Goal: Task Accomplishment & Management: Complete application form

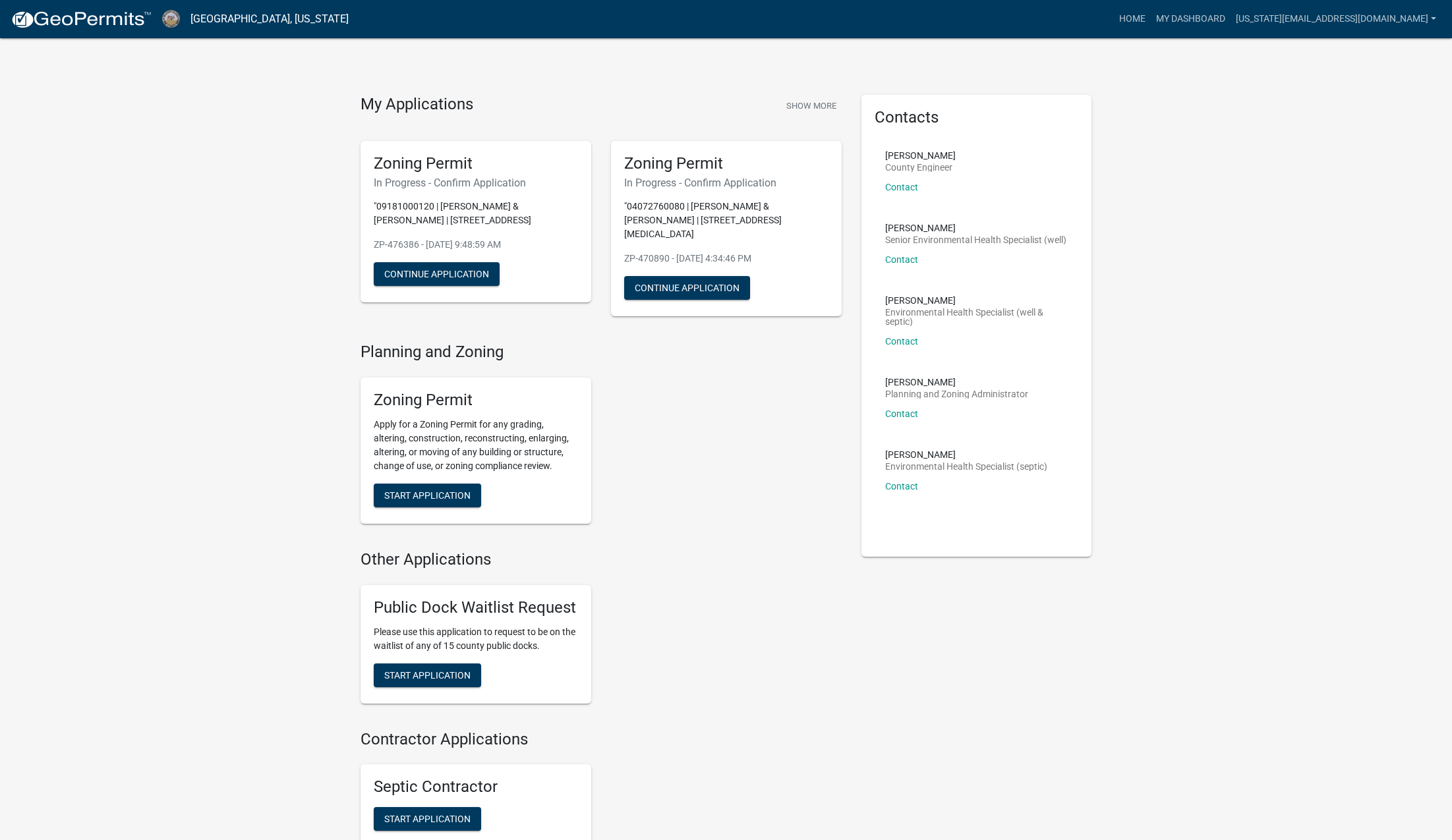
click at [635, 458] on div "Zoning Permit Apply for a Zoning Permit for any grading, altering, construction…" at bounding box center [601, 450] width 501 height 168
click at [458, 275] on button "Continue Application" at bounding box center [436, 274] width 126 height 24
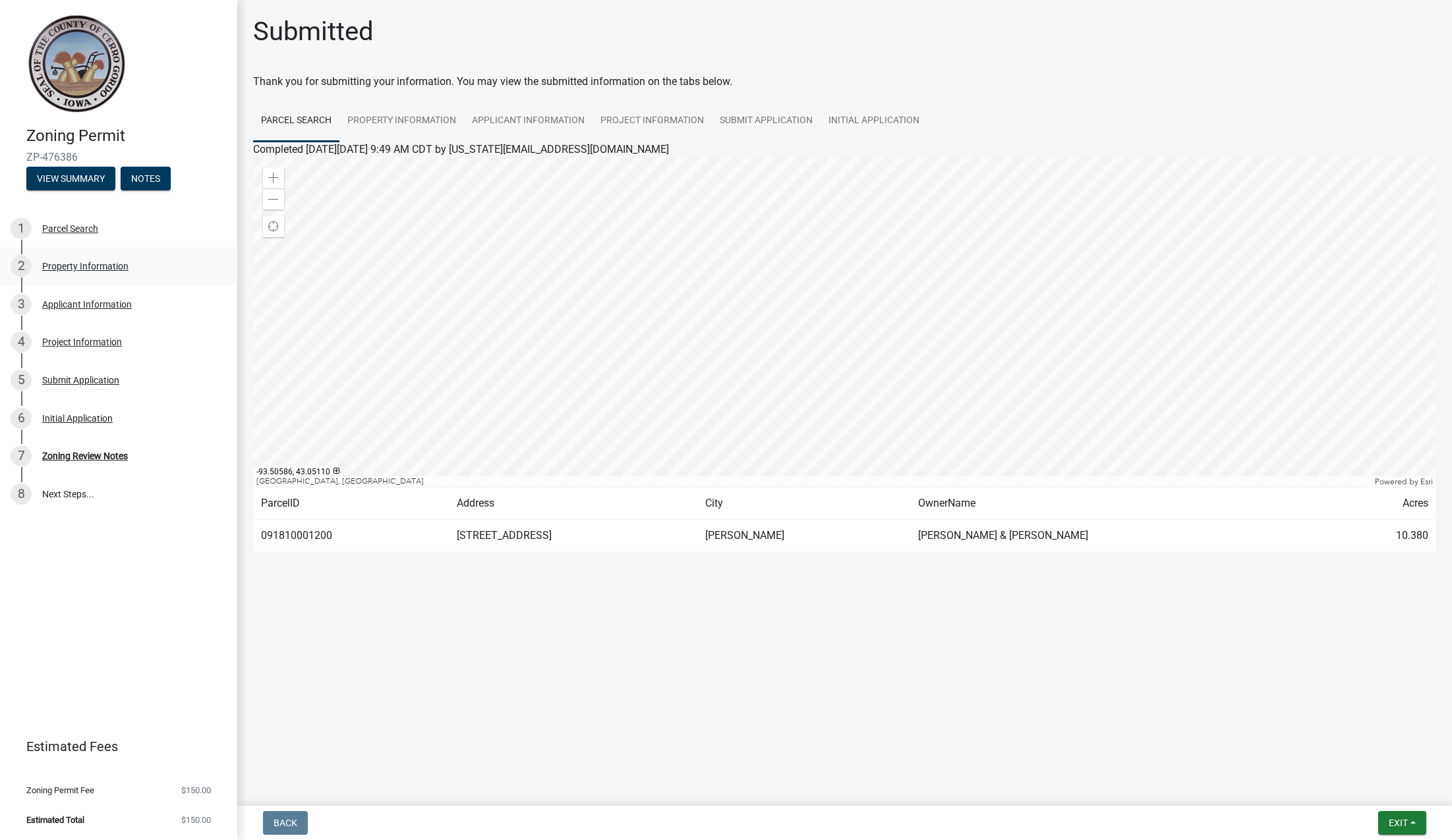
click at [68, 265] on div "Property Information" at bounding box center [86, 266] width 86 height 9
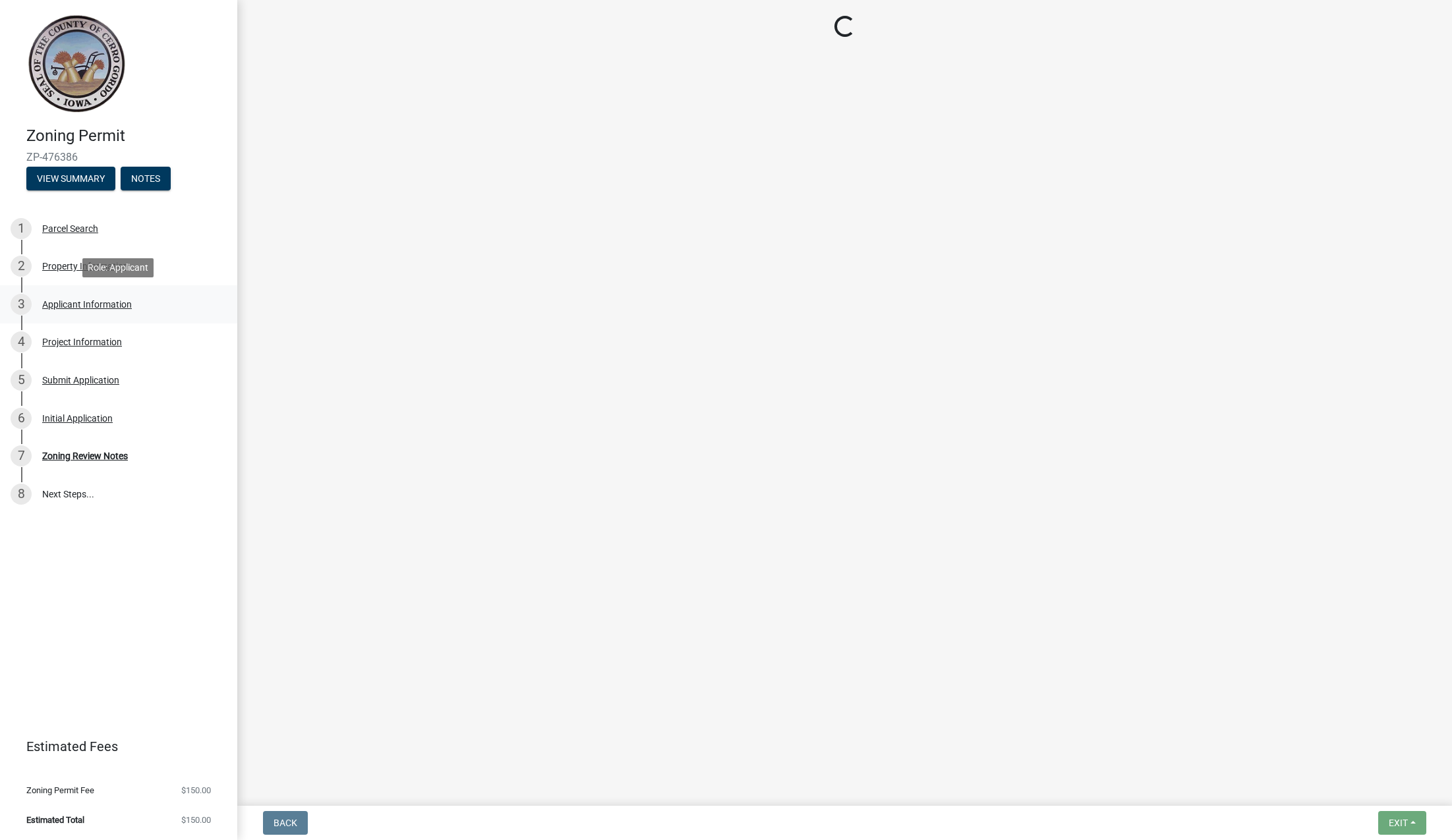
select select "7a5a2478-5b3b-459e-a372-388ca56f6284"
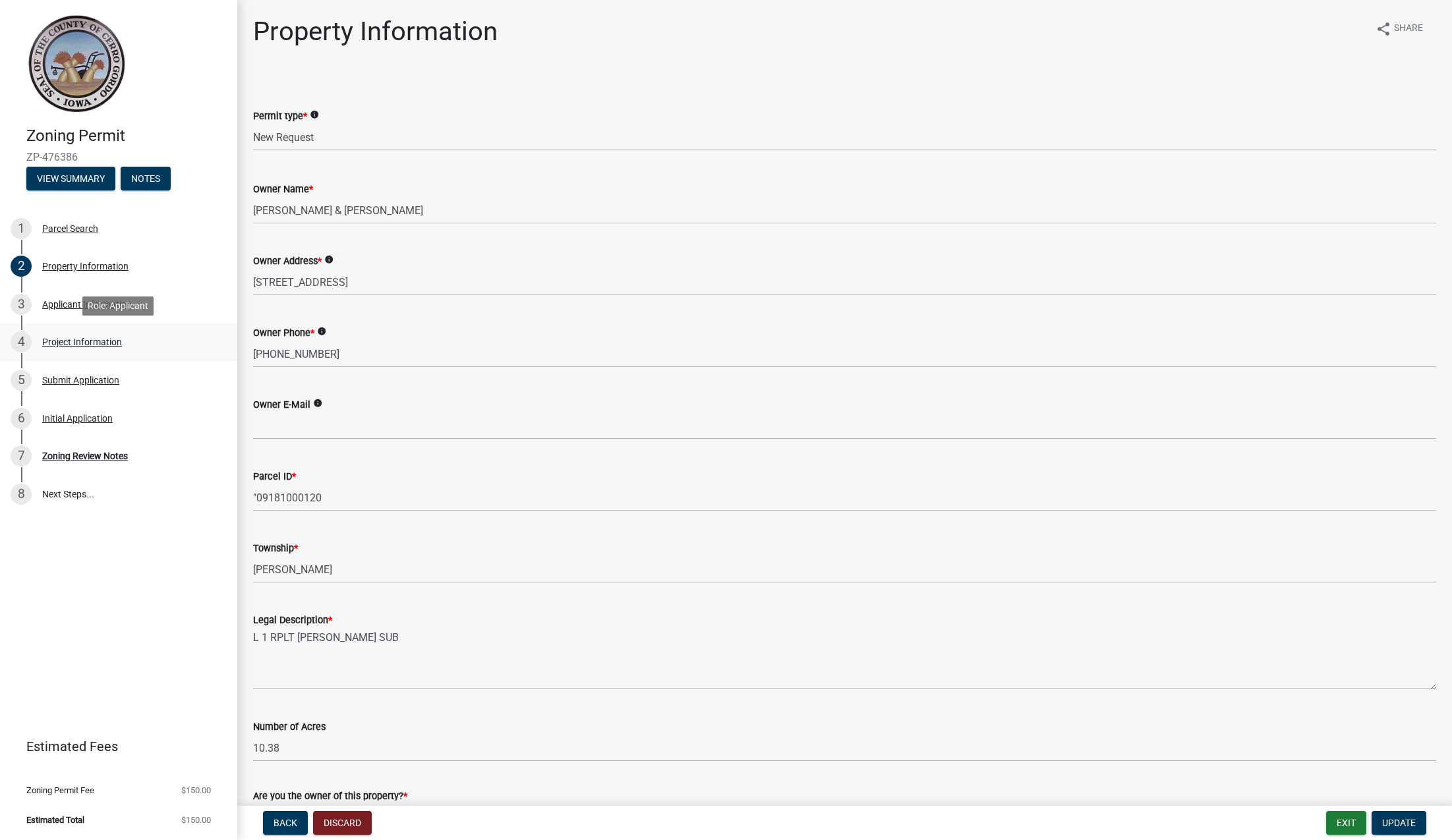
click at [54, 341] on div "Project Information" at bounding box center [82, 342] width 80 height 9
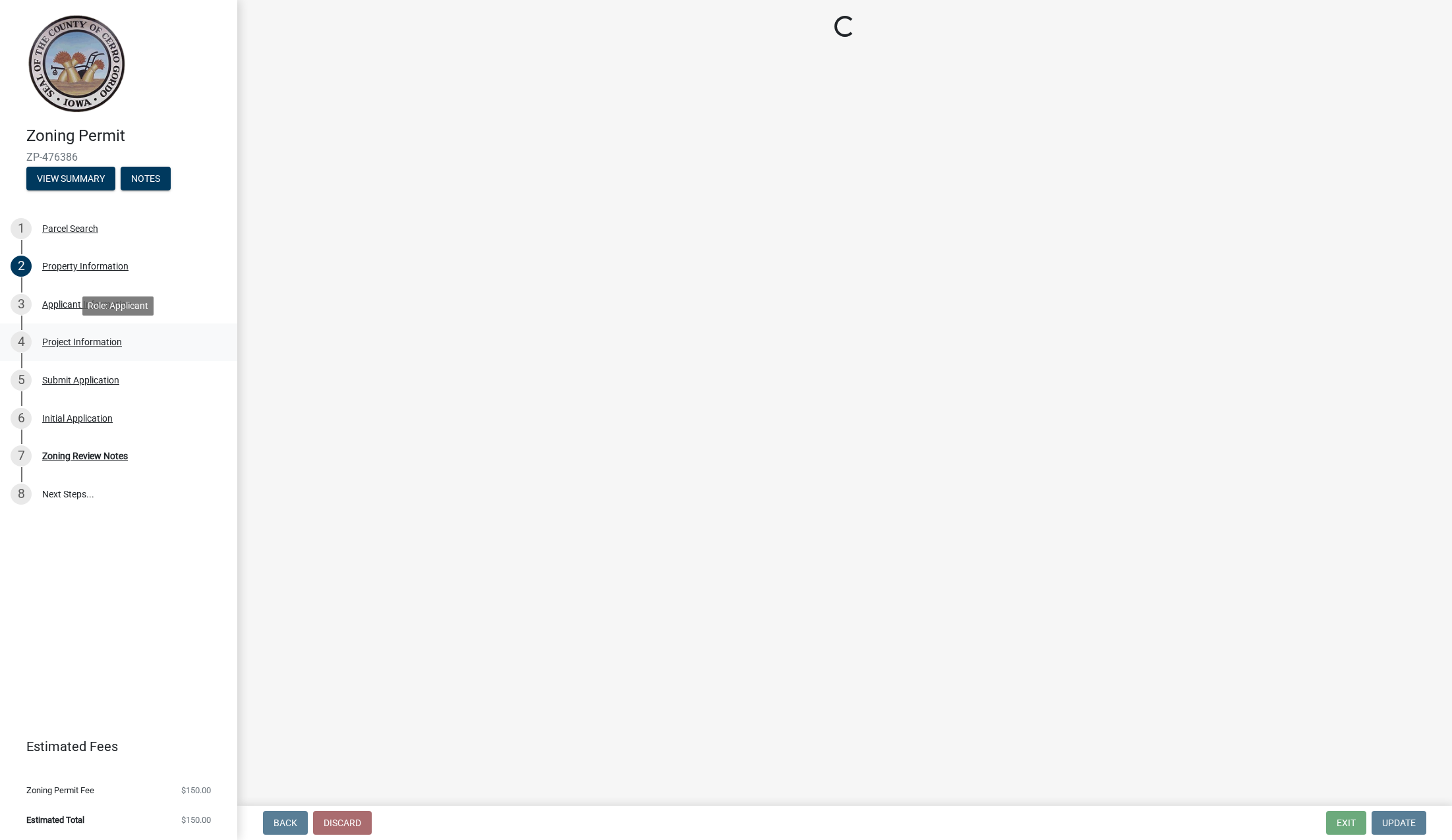
select select "c33da19a-5b3e-4f51-a669-d4d436de7689"
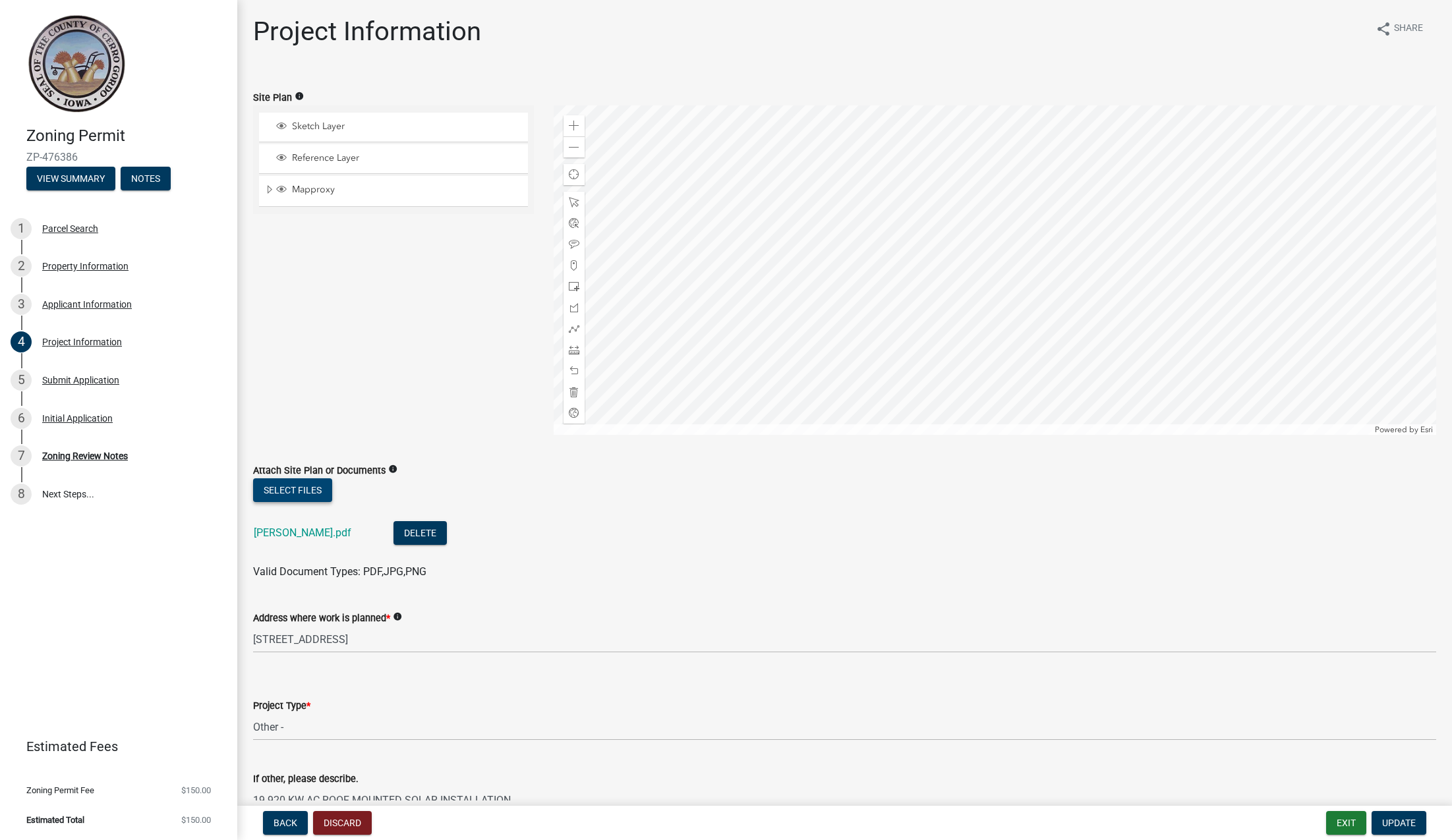
click at [304, 494] on button "Select files" at bounding box center [292, 490] width 79 height 24
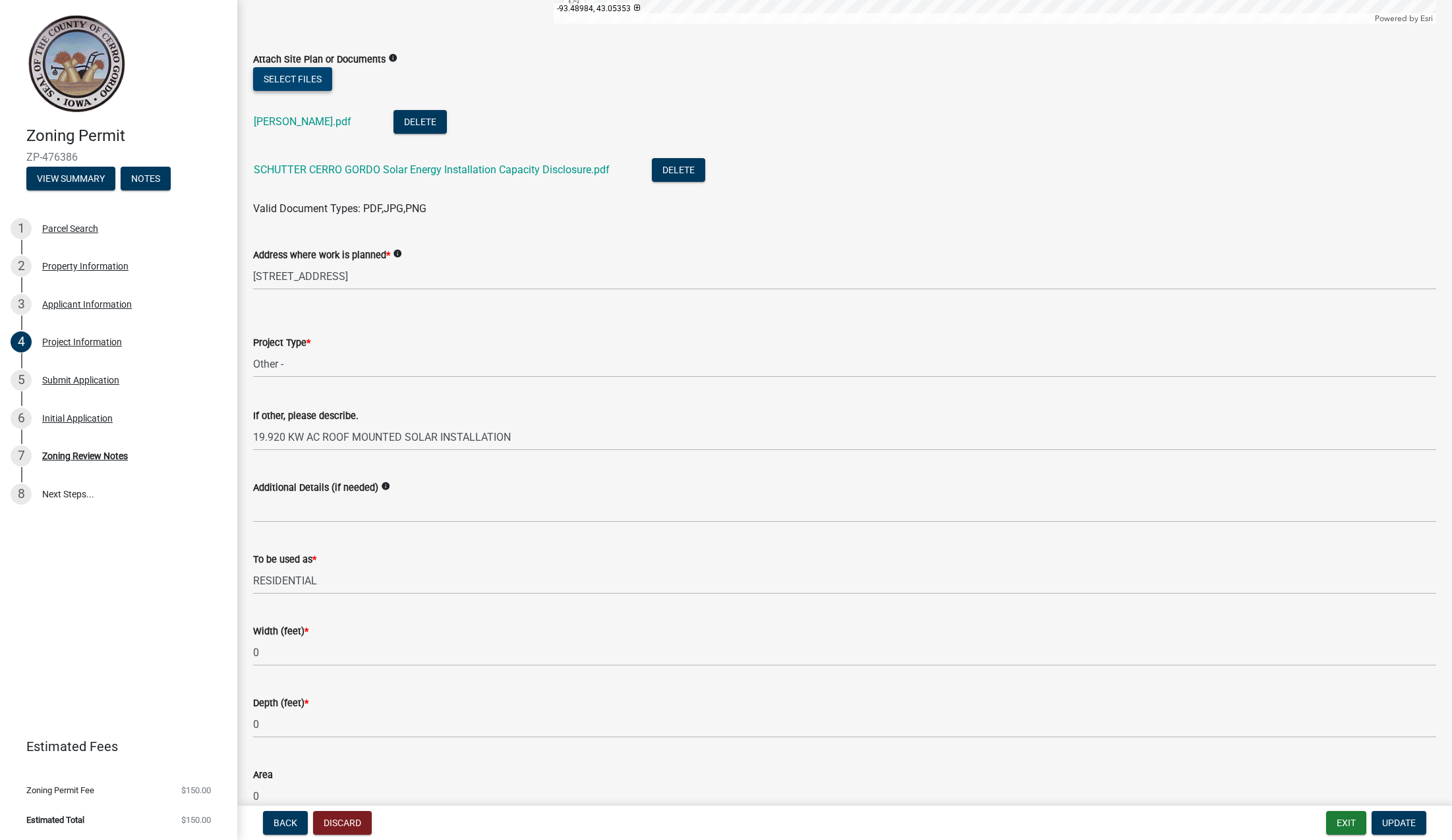
scroll to position [412, 0]
click at [1408, 827] on span "Update" at bounding box center [1398, 823] width 34 height 10
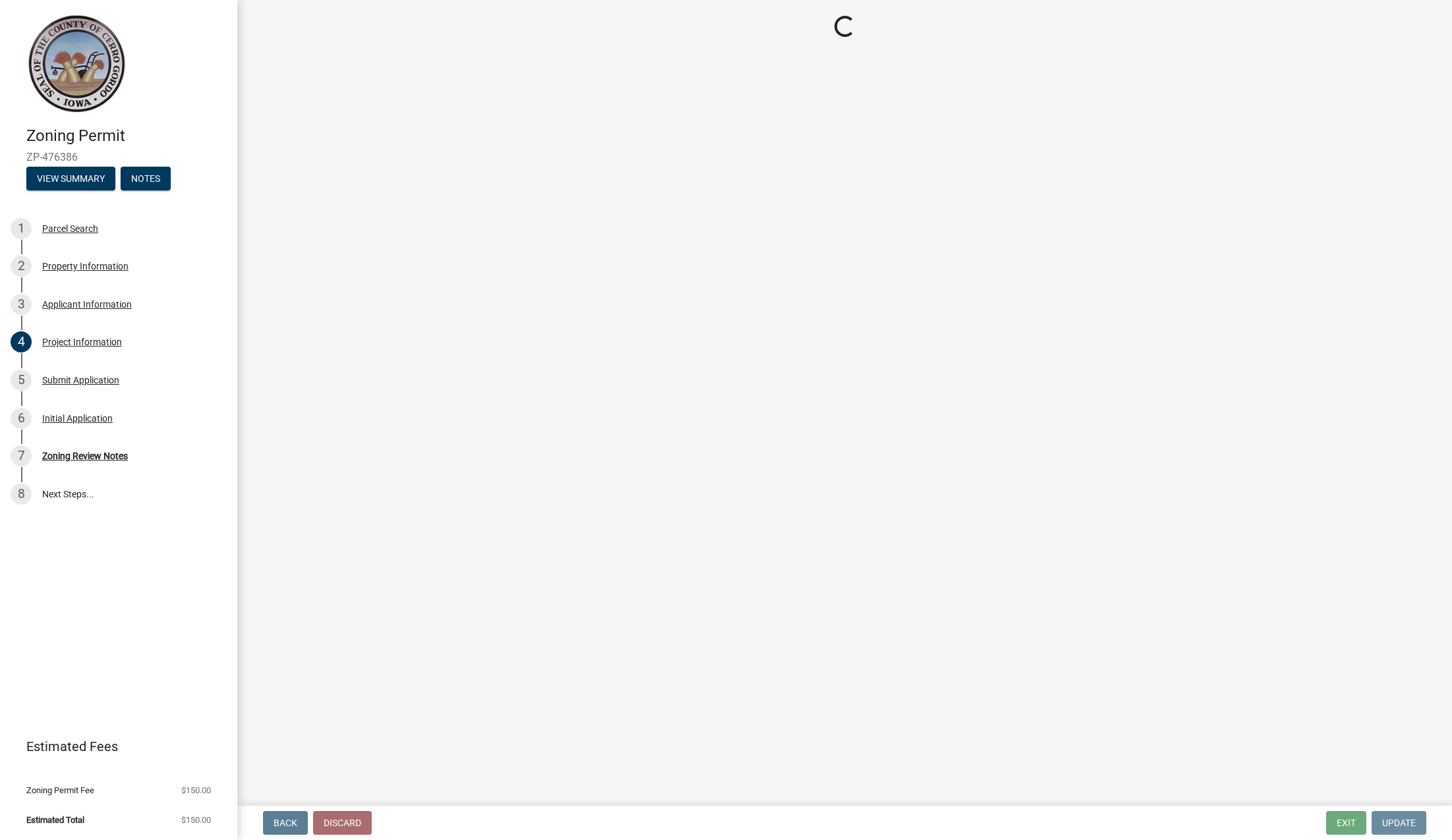
scroll to position [0, 0]
